Goal: Task Accomplishment & Management: Manage account settings

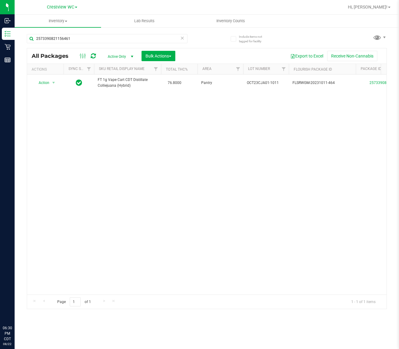
click at [93, 38] on input "2573390821156461" at bounding box center [107, 38] width 161 height 9
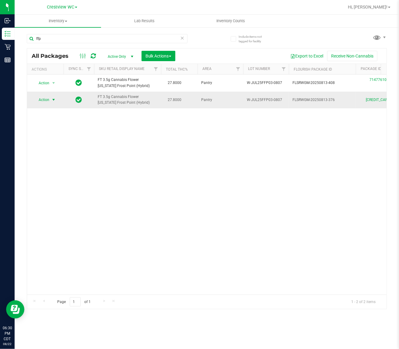
click at [53, 101] on span "select" at bounding box center [53, 99] width 5 height 5
click at [66, 155] on li "Package audit log" at bounding box center [57, 155] width 47 height 9
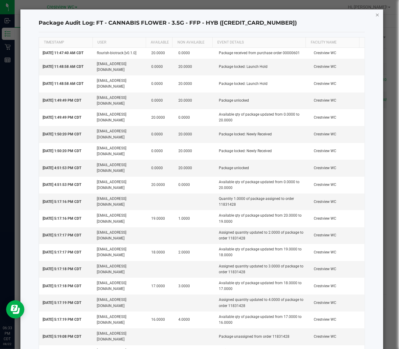
click at [376, 14] on icon "button" at bounding box center [378, 14] width 4 height 7
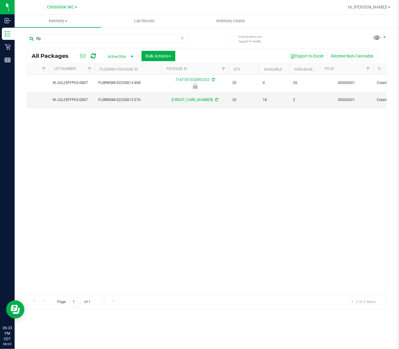
scroll to position [0, 194]
click at [73, 39] on input "ffp" at bounding box center [107, 38] width 161 height 9
type input "f"
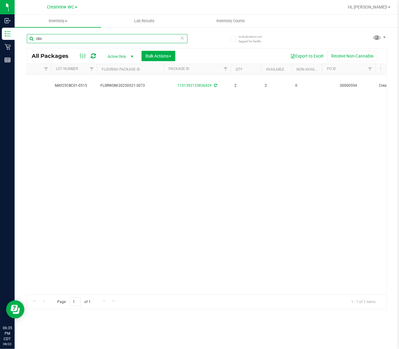
click at [121, 34] on input "cbc" at bounding box center [107, 38] width 161 height 9
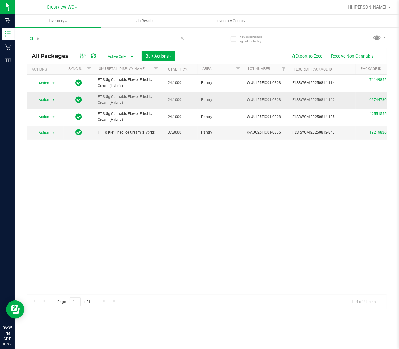
click at [53, 101] on span "select" at bounding box center [53, 99] width 5 height 5
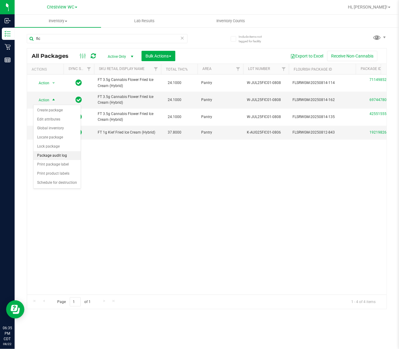
click at [61, 155] on li "Package audit log" at bounding box center [57, 155] width 47 height 9
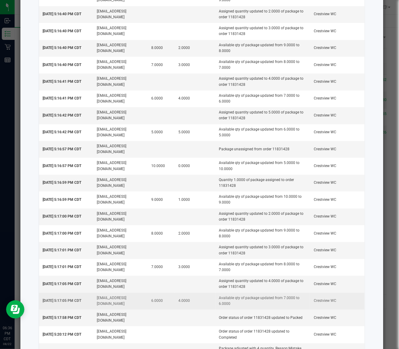
scroll to position [948, 0]
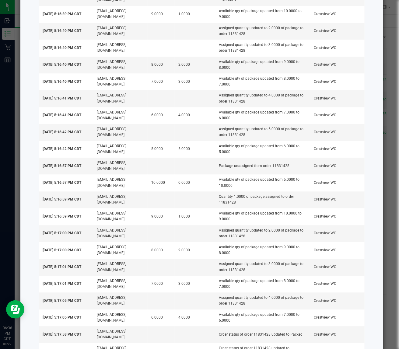
click at [384, 174] on ngb-modal-window "Package Audit Log: FT - CANNABIS FLOWER - 3.5G - FIC - HYB (6974478003935018) T…" at bounding box center [202, 174] width 404 height 349
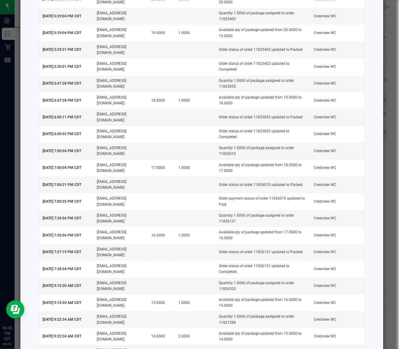
scroll to position [0, 0]
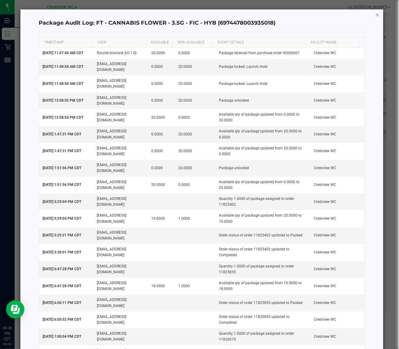
click at [376, 15] on icon "button" at bounding box center [378, 14] width 4 height 7
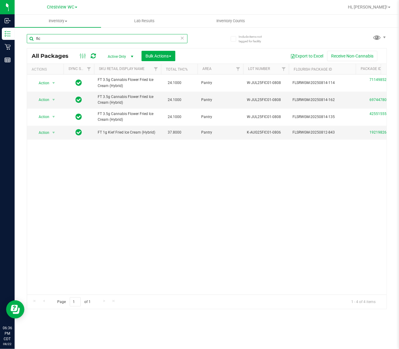
click at [65, 35] on input "fic" at bounding box center [107, 38] width 161 height 9
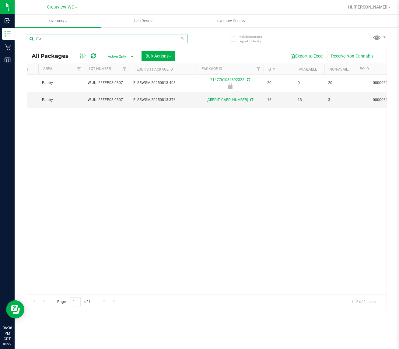
scroll to position [0, 159]
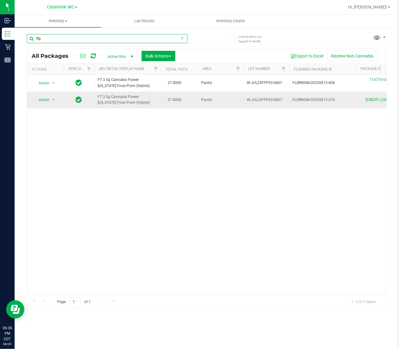
type input "ffp"
click at [44, 101] on span "Action" at bounding box center [41, 100] width 16 height 9
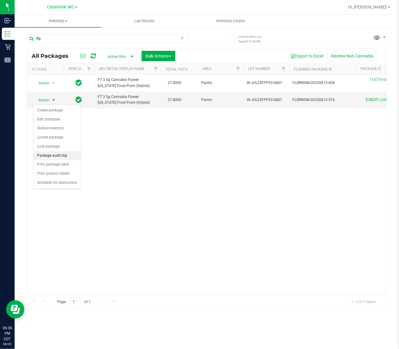
click at [61, 155] on li "Package audit log" at bounding box center [57, 155] width 47 height 9
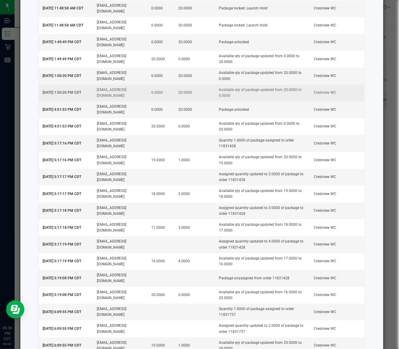
scroll to position [0, 0]
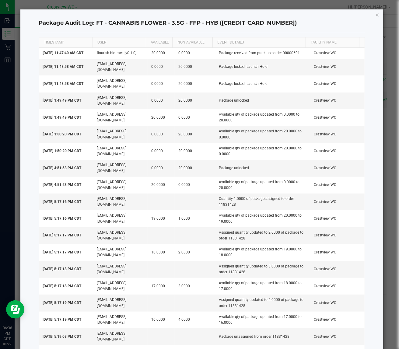
click at [376, 14] on icon "button" at bounding box center [378, 14] width 4 height 7
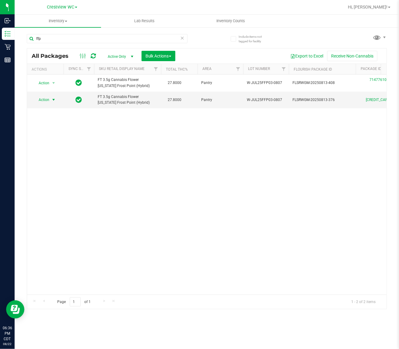
click at [116, 171] on div "Action Action Edit attributes Global inventory Locate package Package audit log…" at bounding box center [207, 185] width 360 height 220
click at [52, 101] on span "select" at bounding box center [53, 99] width 5 height 5
click at [63, 157] on li "Package audit log" at bounding box center [57, 155] width 47 height 9
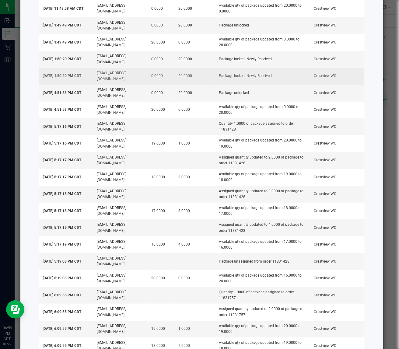
scroll to position [227, 0]
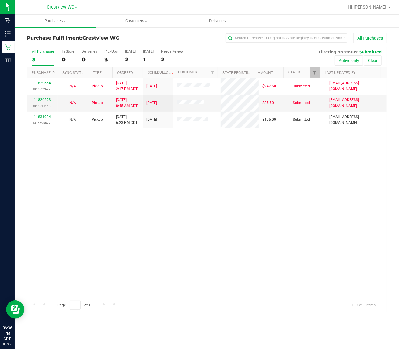
drag, startPoint x: 92, startPoint y: 182, endPoint x: 54, endPoint y: 159, distance: 44.4
click at [92, 182] on div "11829664 (316622677) N/A Pickup 8/22/2025 2:17 PM CDT 8/23/2025 $247.50 Submitt…" at bounding box center [207, 188] width 360 height 220
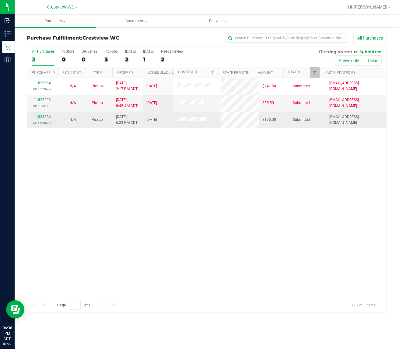
click at [41, 118] on link "11831934" at bounding box center [42, 117] width 17 height 4
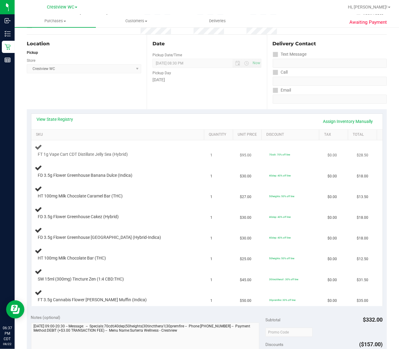
scroll to position [76, 0]
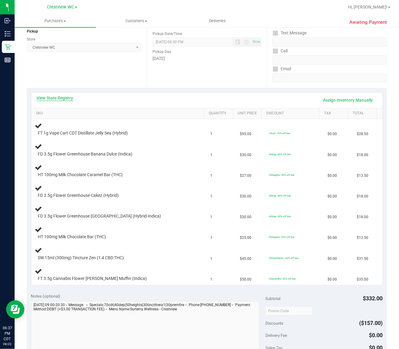
click at [51, 95] on link "View State Registry" at bounding box center [55, 98] width 37 height 6
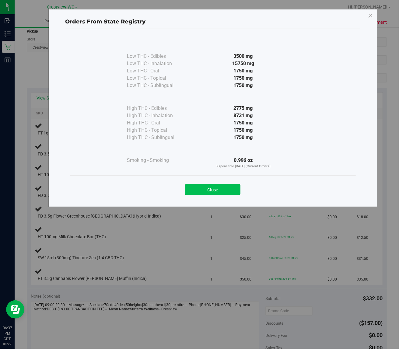
click at [234, 187] on button "Close" at bounding box center [212, 189] width 55 height 11
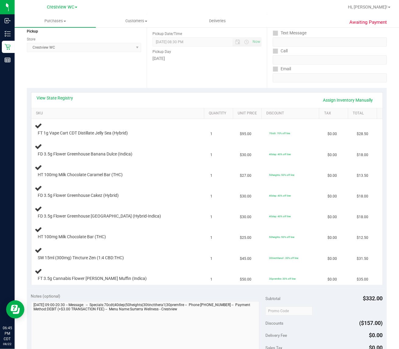
click at [83, 65] on div "Location Pickup Store Crestview WC Select Store Bonita Springs WC Boynton Beach…" at bounding box center [87, 50] width 120 height 75
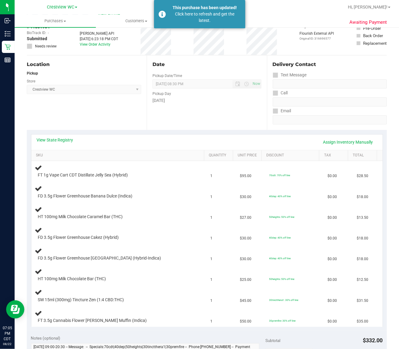
scroll to position [0, 0]
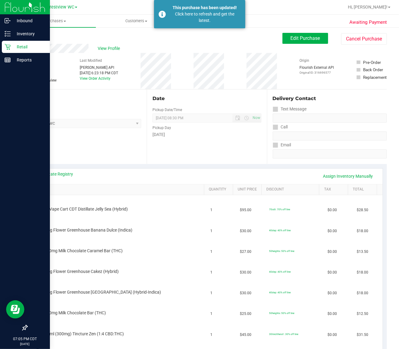
click at [11, 46] on p "Retail" at bounding box center [29, 46] width 37 height 7
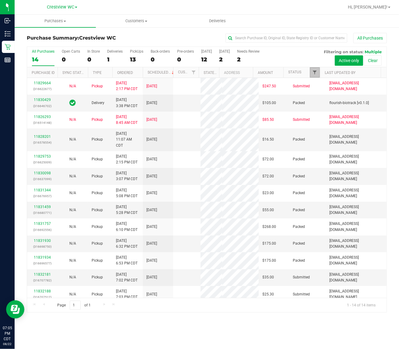
click at [315, 72] on span "Filter" at bounding box center [315, 72] width 5 height 5
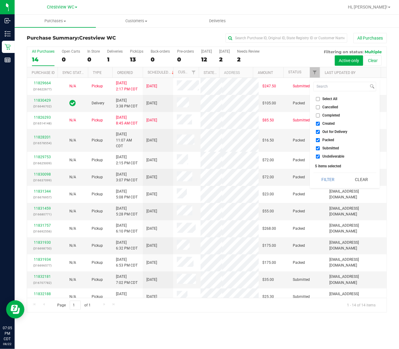
click at [323, 130] on span "Out for Delivery" at bounding box center [335, 132] width 25 height 4
click at [320, 130] on input "Out for Delivery" at bounding box center [318, 132] width 4 height 4
checkbox input "false"
click at [323, 124] on span "Created" at bounding box center [329, 124] width 12 height 4
click at [320, 124] on input "Created" at bounding box center [318, 124] width 4 height 4
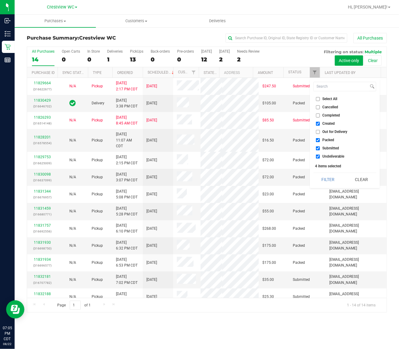
checkbox input "false"
click at [325, 137] on li "Packed" at bounding box center [345, 140] width 63 height 6
click at [326, 143] on li "Packed" at bounding box center [345, 140] width 63 height 6
click at [326, 157] on span "Undeliverable" at bounding box center [334, 157] width 22 height 4
click at [320, 157] on input "Undeliverable" at bounding box center [318, 157] width 4 height 4
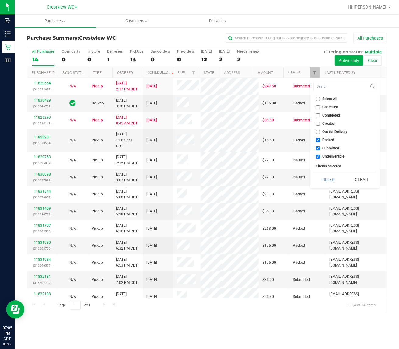
checkbox input "false"
click at [323, 140] on span "Packed" at bounding box center [329, 140] width 12 height 4
click at [320, 140] on input "Packed" at bounding box center [318, 140] width 4 height 4
checkbox input "false"
click at [320, 178] on button "Filter" at bounding box center [328, 179] width 29 height 13
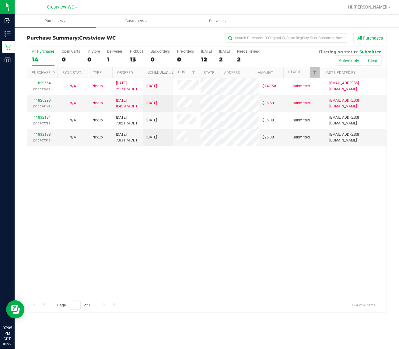
click at [196, 201] on div "11829664 (316622677) N/A Pickup 8/22/2025 2:17 PM CDT 8/23/2025 $247.50 Submitt…" at bounding box center [207, 188] width 360 height 220
click at [200, 191] on div "11829664 (316622677) N/A Pickup 8/22/2025 2:17 PM CDT 8/23/2025 $247.50 Submitt…" at bounding box center [207, 188] width 360 height 220
click at [116, 256] on div "11829664 (316622677) N/A Pickup 8/22/2025 2:17 PM CDT 8/23/2025 $247.50 Submitt…" at bounding box center [207, 188] width 360 height 220
click at [44, 137] on link "11832188" at bounding box center [42, 135] width 17 height 4
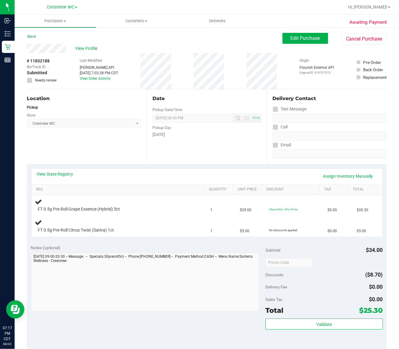
click at [106, 142] on div "Location Pickup Store Crestview WC Select Store Bonita Springs WC Boynton Beach…" at bounding box center [87, 127] width 120 height 75
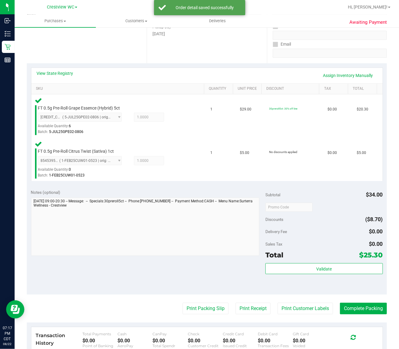
scroll to position [102, 0]
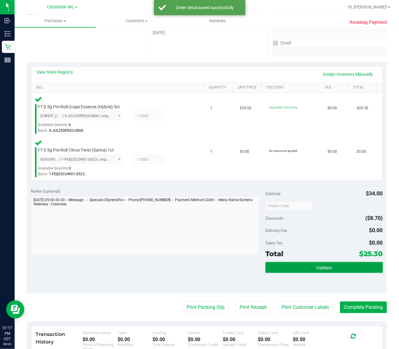
click at [340, 271] on button "Validate" at bounding box center [324, 267] width 117 height 11
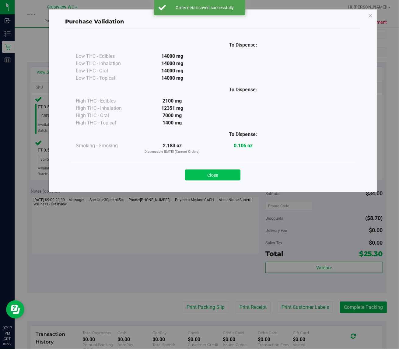
click at [234, 177] on button "Close" at bounding box center [212, 175] width 55 height 11
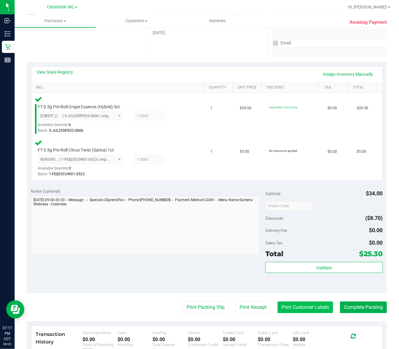
click at [302, 307] on button "Print Customer Labels" at bounding box center [305, 308] width 55 height 12
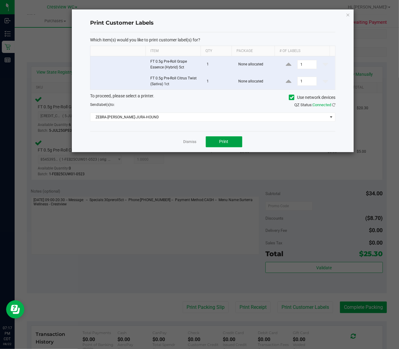
click at [224, 143] on span "Print" at bounding box center [224, 141] width 9 height 5
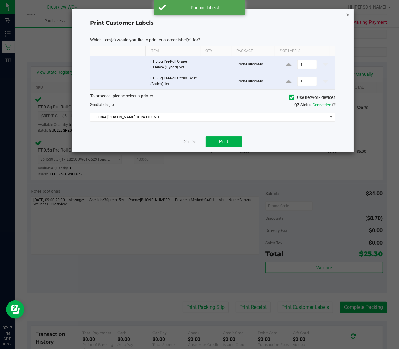
click at [348, 14] on icon "button" at bounding box center [348, 14] width 4 height 7
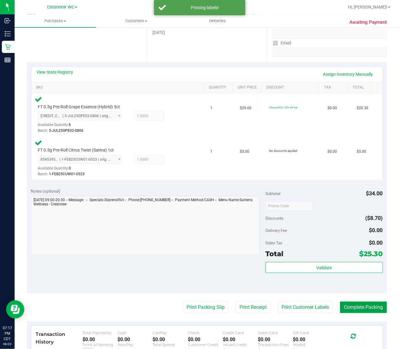
click at [355, 308] on button "Complete Packing" at bounding box center [363, 308] width 47 height 12
